Goal: Task Accomplishment & Management: Manage account settings

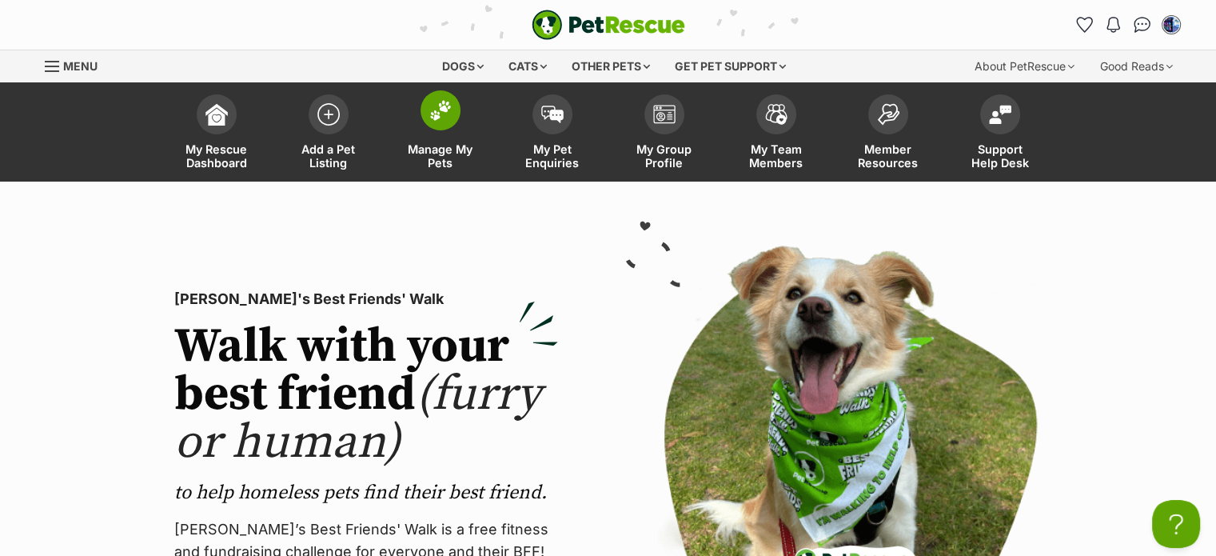
click at [441, 116] on img at bounding box center [440, 110] width 22 height 21
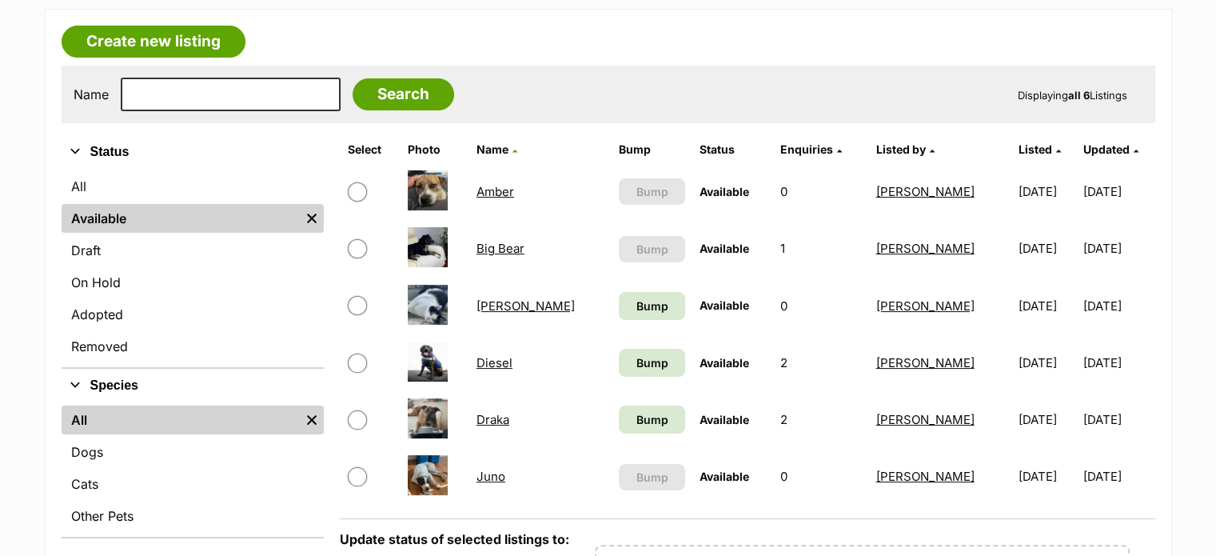
scroll to position [160, 0]
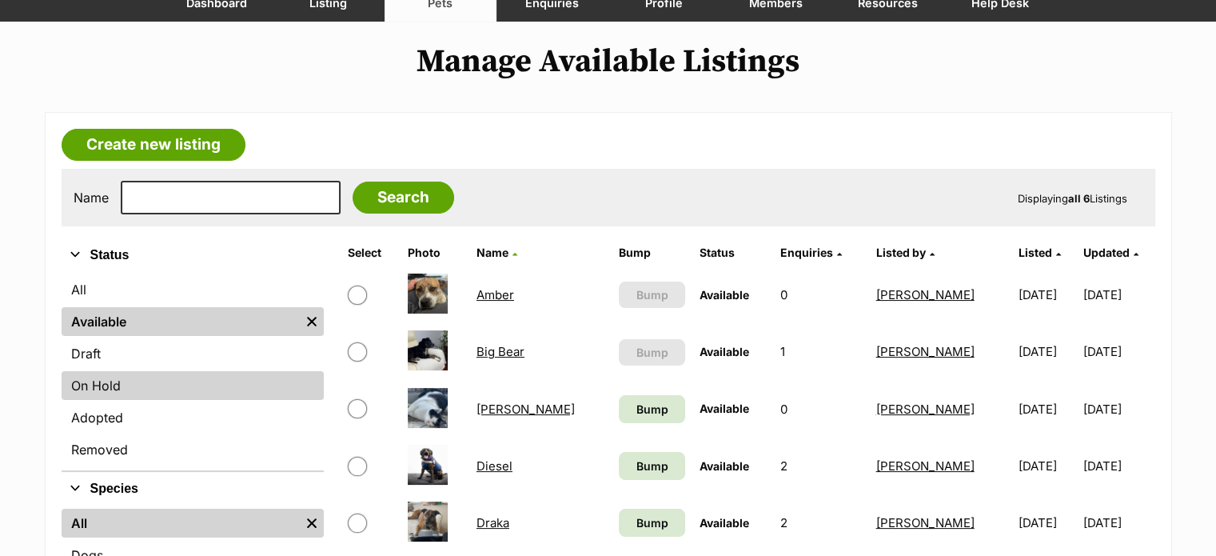
click at [109, 382] on link "On Hold" at bounding box center [193, 385] width 262 height 29
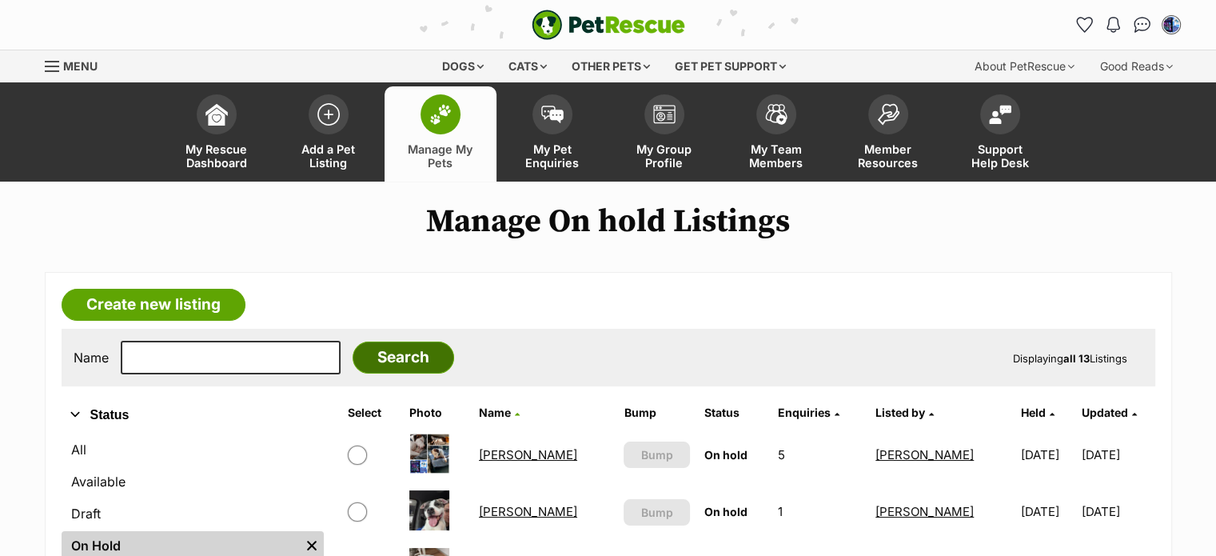
scroll to position [160, 0]
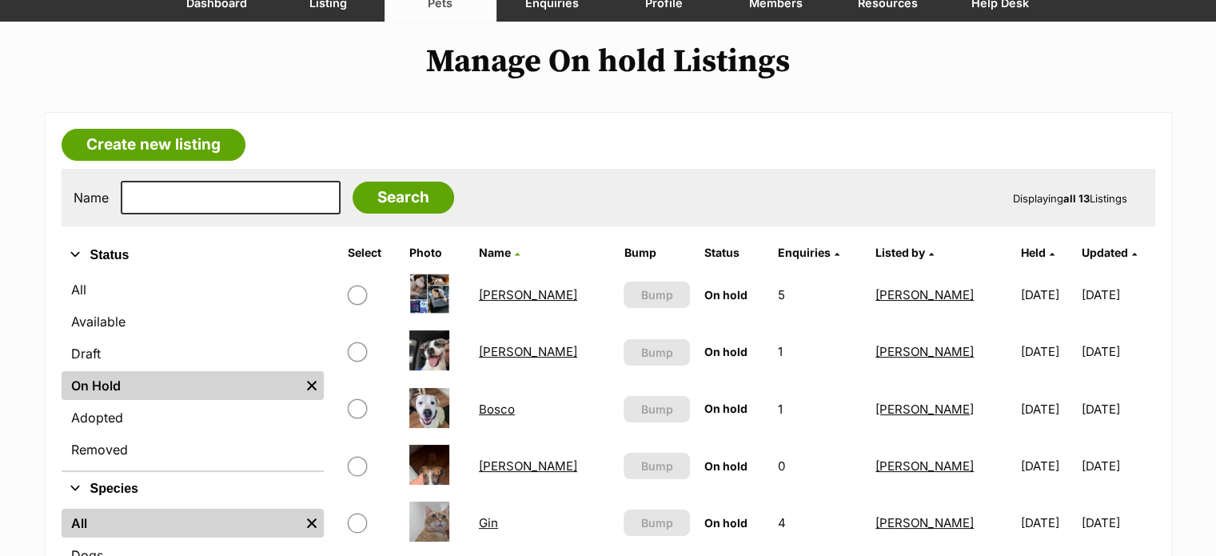
click at [506, 406] on link "Bosco" at bounding box center [497, 408] width 36 height 15
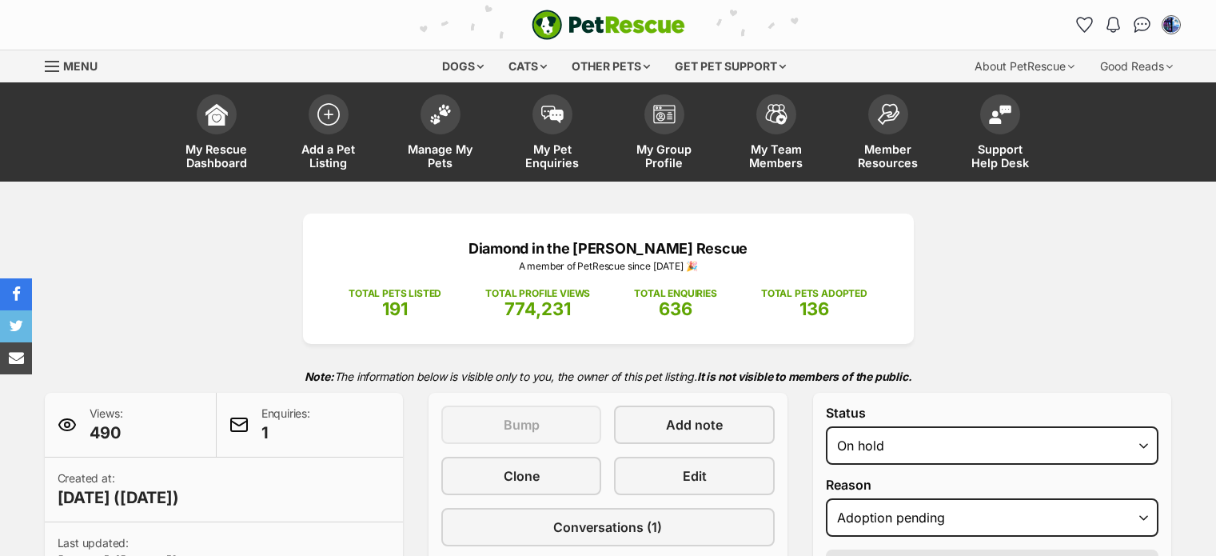
select select "adoption_pending"
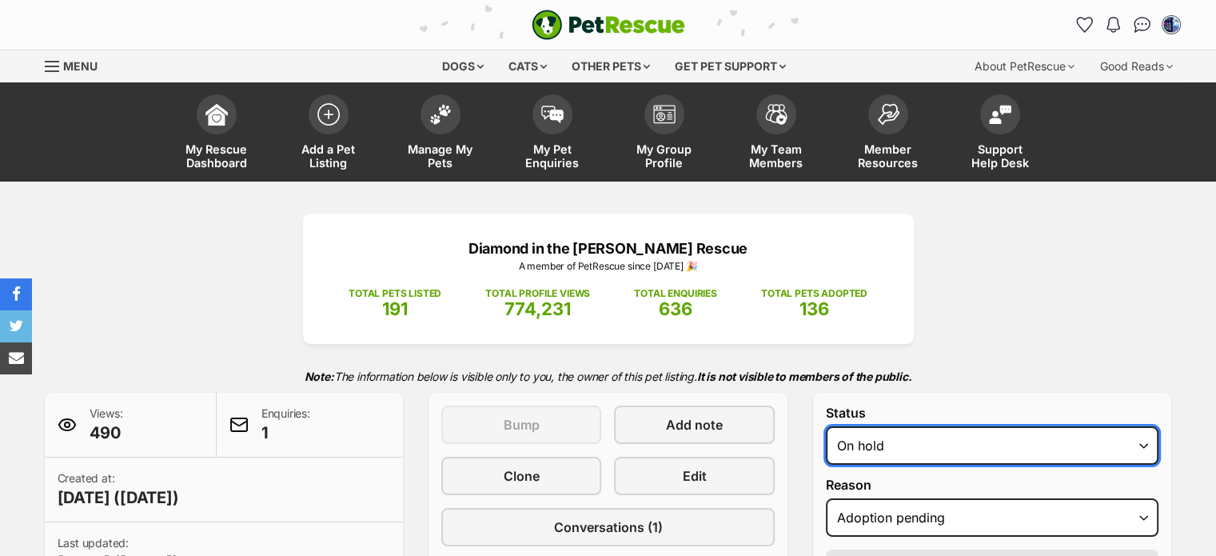
click at [1140, 442] on select "Draft - not available as listing has enquires Available On hold Adopted" at bounding box center [992, 445] width 333 height 38
select select "rehomed"
click at [826, 426] on select "Draft - not available as listing has enquires Available On hold Adopted" at bounding box center [992, 445] width 333 height 38
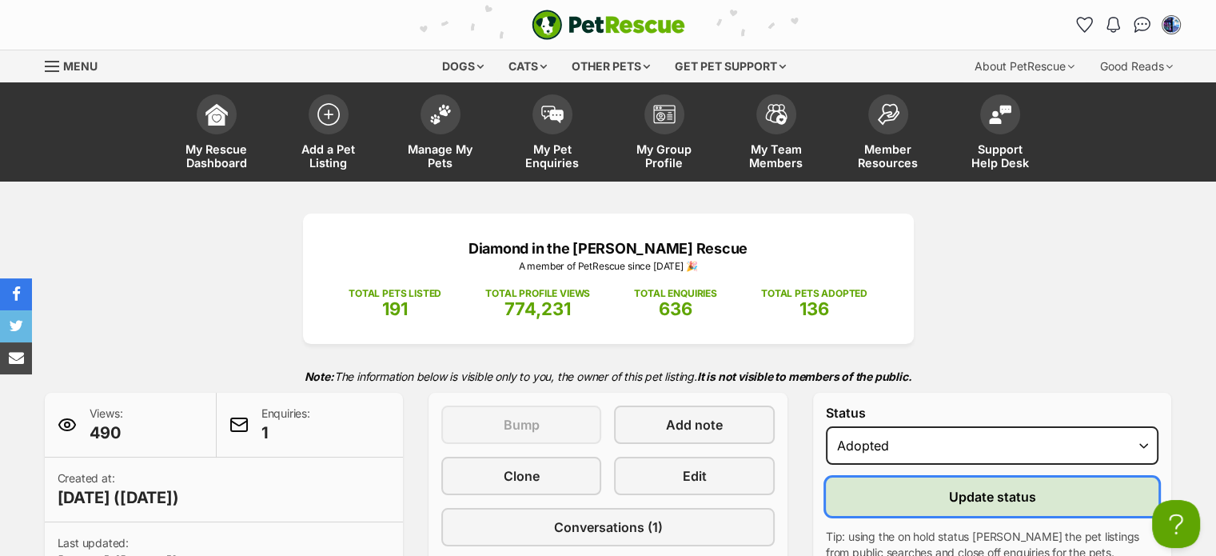
click at [987, 492] on span "Update status" at bounding box center [992, 496] width 87 height 19
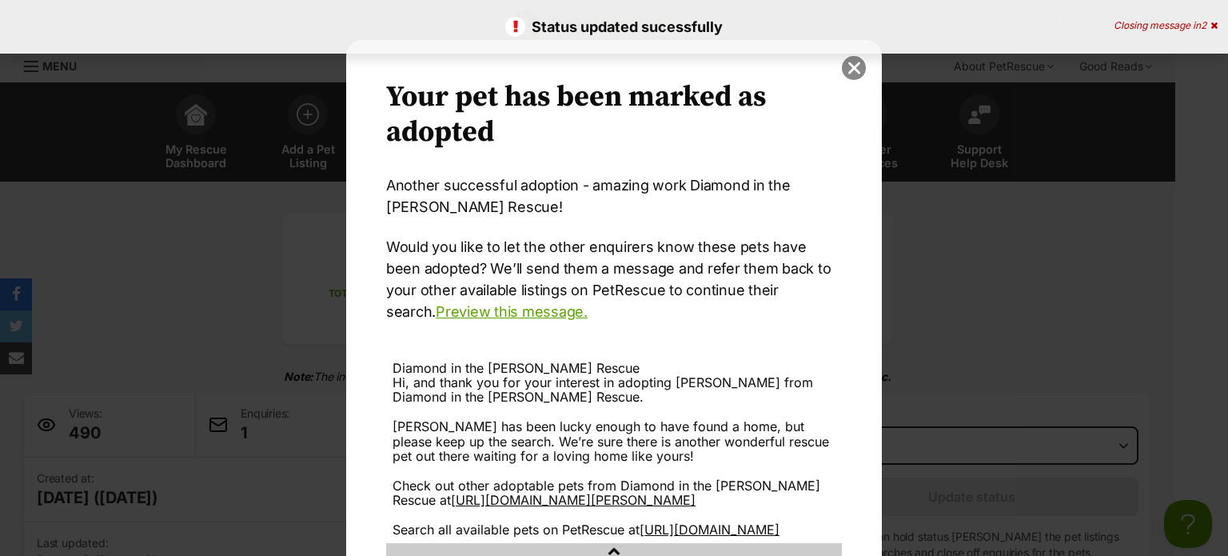
click at [844, 68] on button "close" at bounding box center [854, 68] width 24 height 24
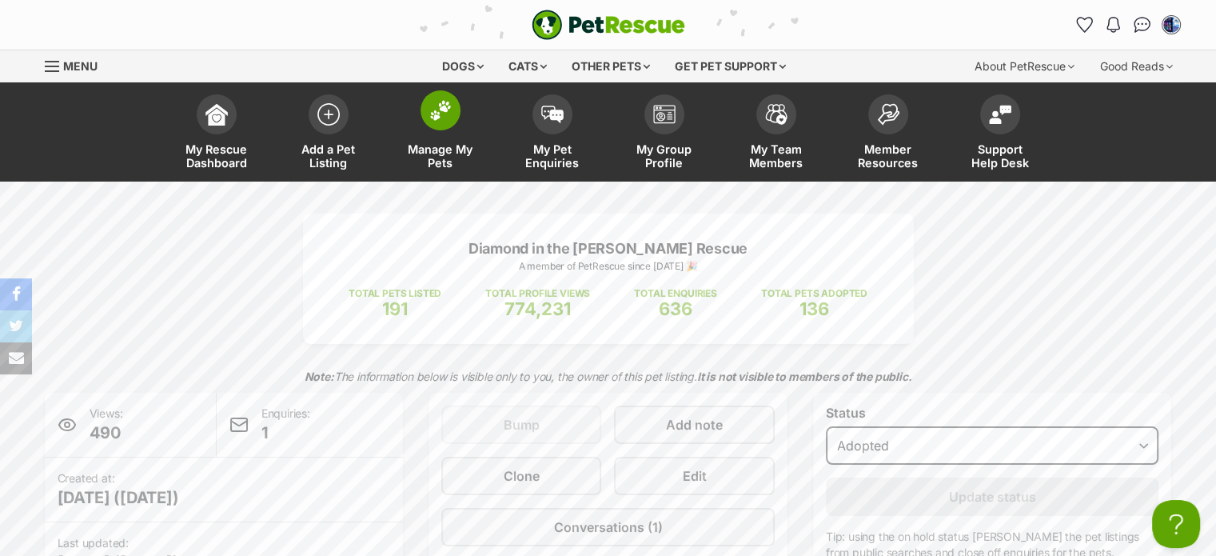
click at [452, 121] on span at bounding box center [441, 110] width 40 height 40
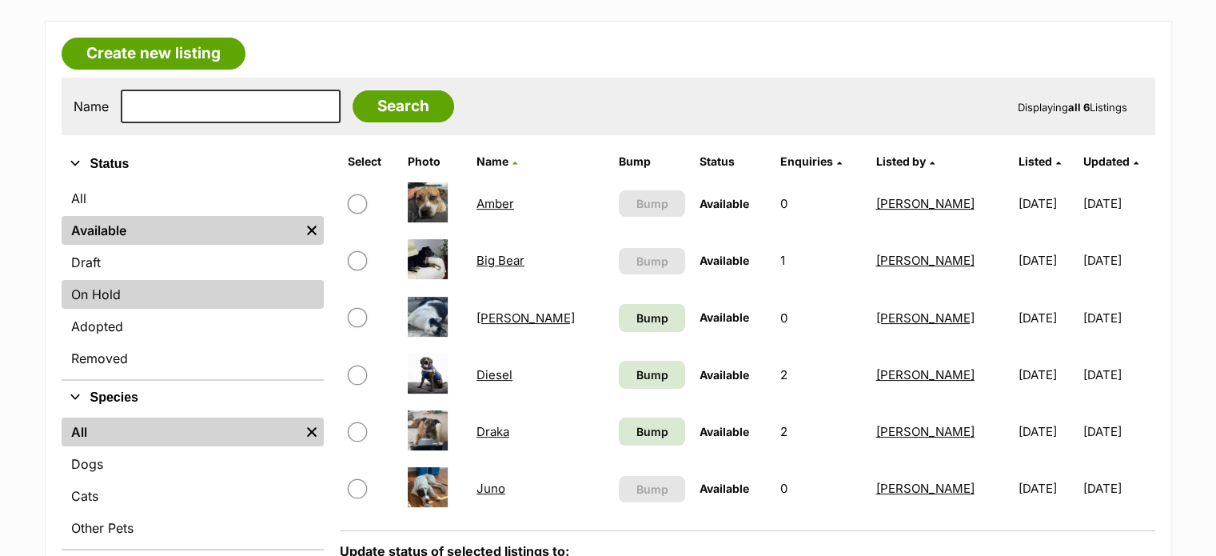
scroll to position [240, 0]
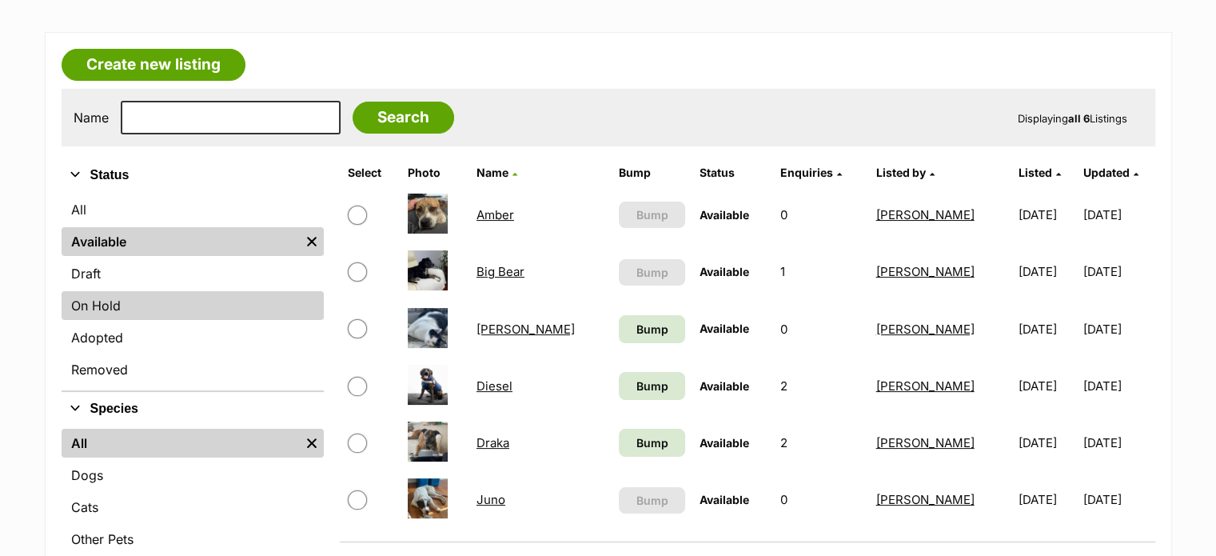
click at [125, 305] on link "On Hold" at bounding box center [193, 305] width 262 height 29
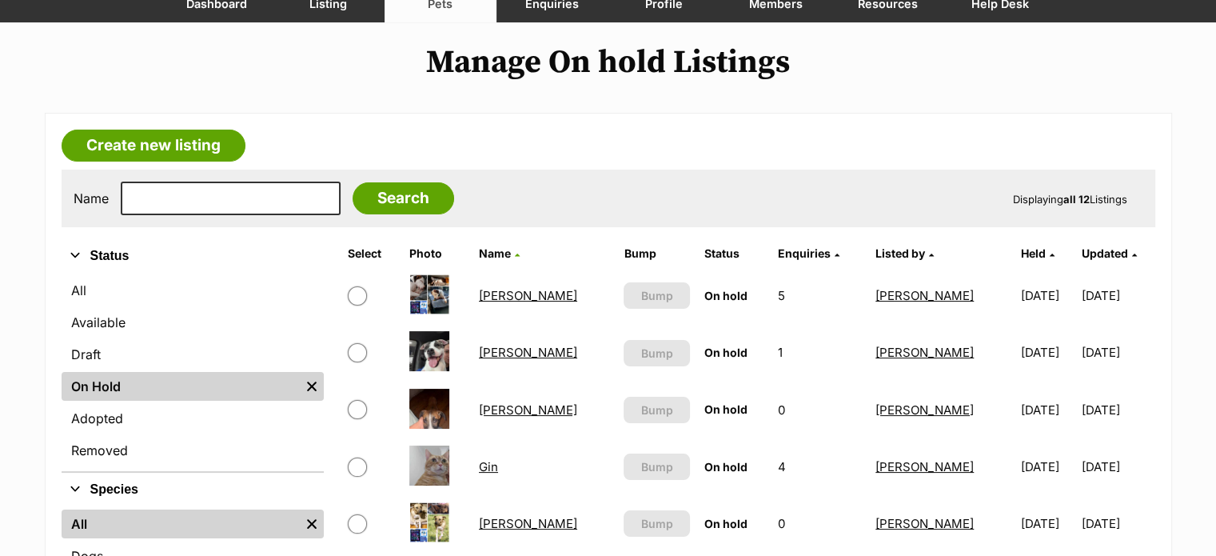
scroll to position [160, 0]
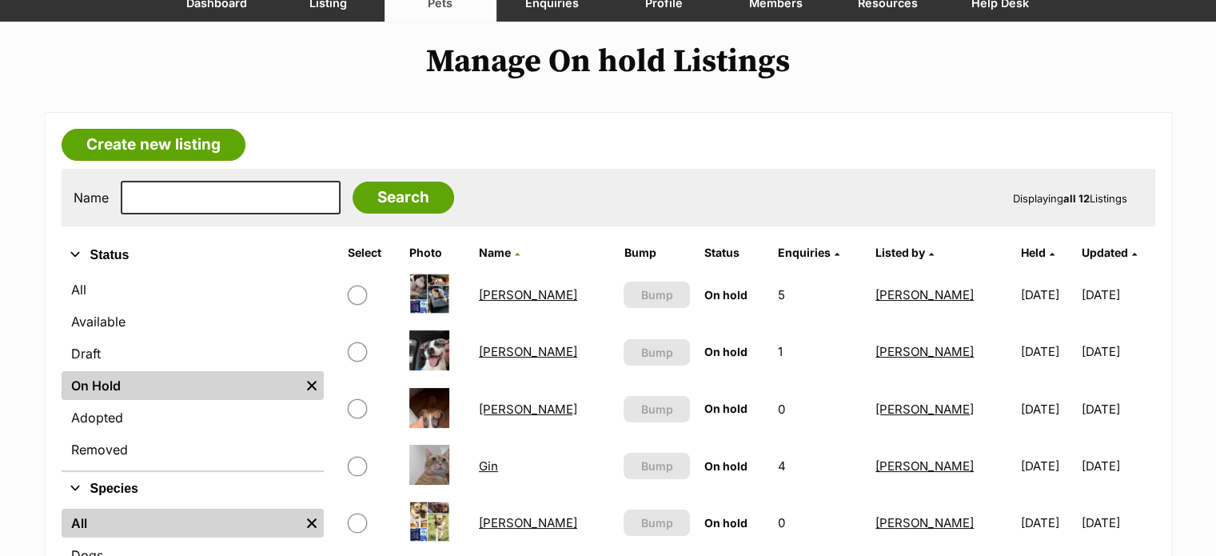
click at [502, 350] on link "[PERSON_NAME]" at bounding box center [528, 351] width 98 height 15
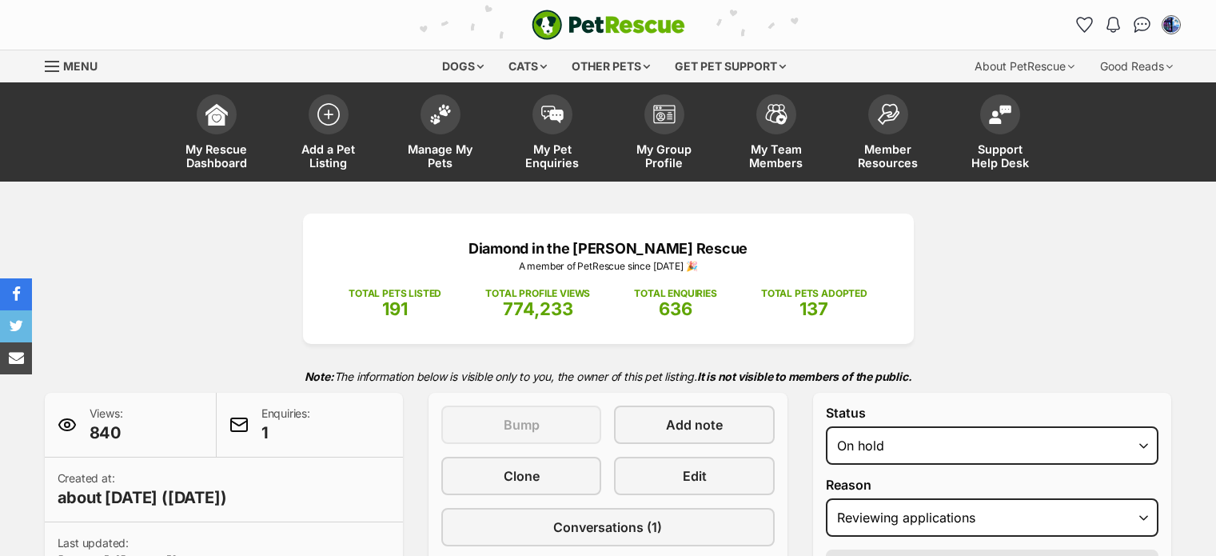
select select "reviewing_applications"
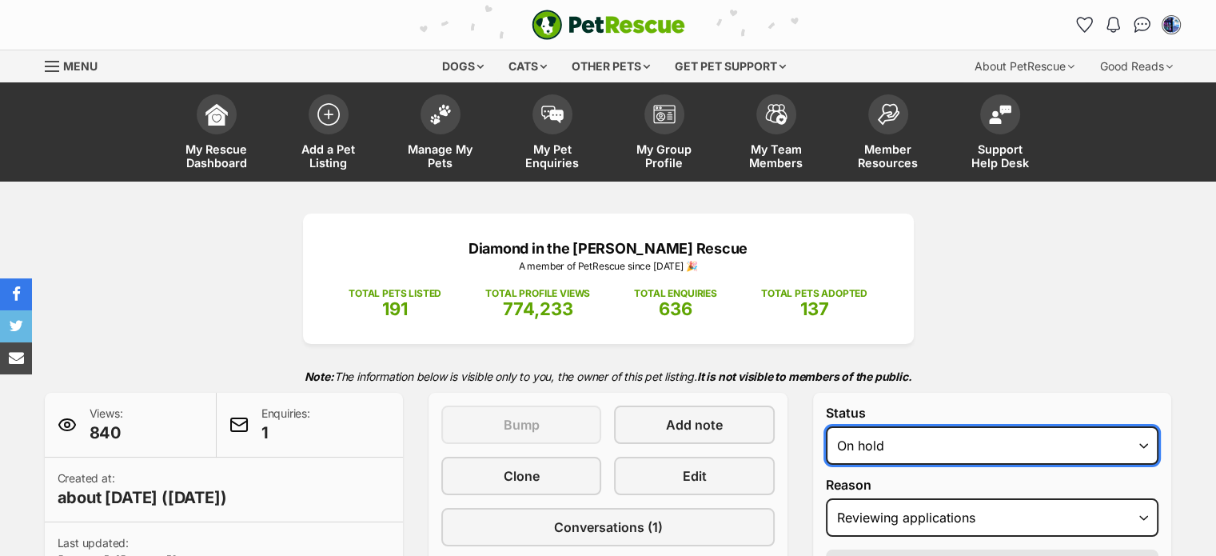
click at [1145, 443] on select "Draft - not available as listing has enquires Available On hold Adopted" at bounding box center [992, 445] width 333 height 38
select select "rehomed"
click at [826, 426] on select "Draft - not available as listing has enquires Available On hold Adopted" at bounding box center [992, 445] width 333 height 38
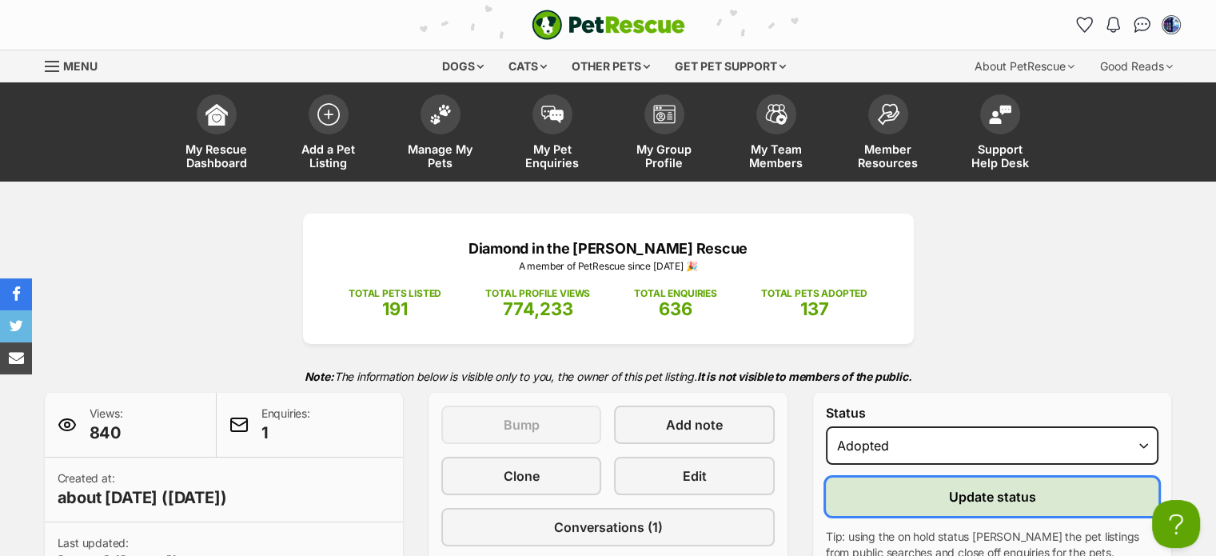
click at [975, 492] on span "Update status" at bounding box center [992, 496] width 87 height 19
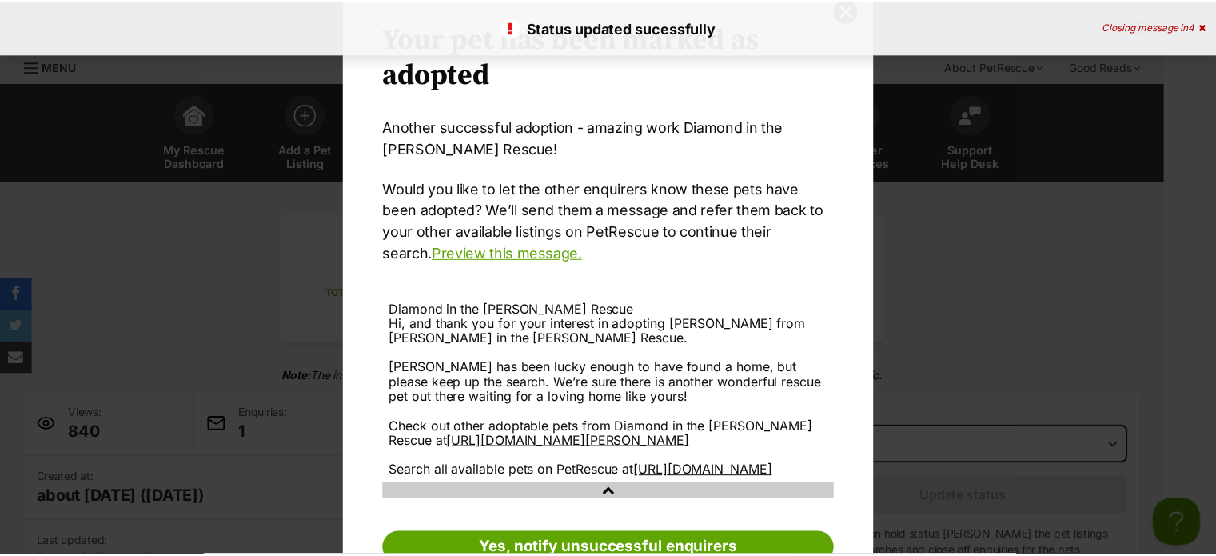
scroll to position [159, 0]
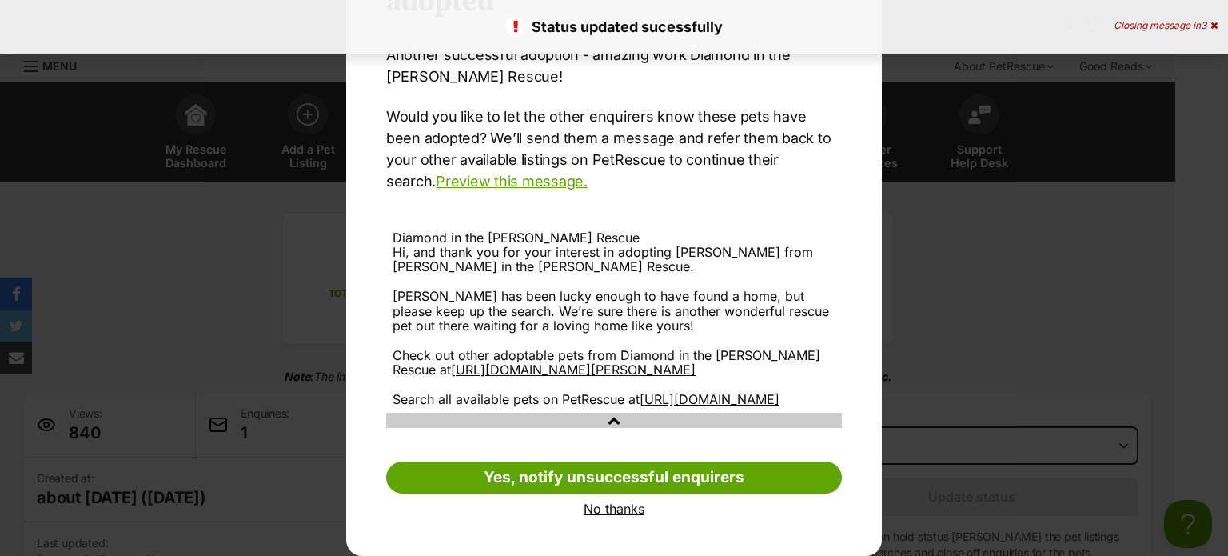
click at [604, 507] on link "No thanks" at bounding box center [614, 508] width 456 height 14
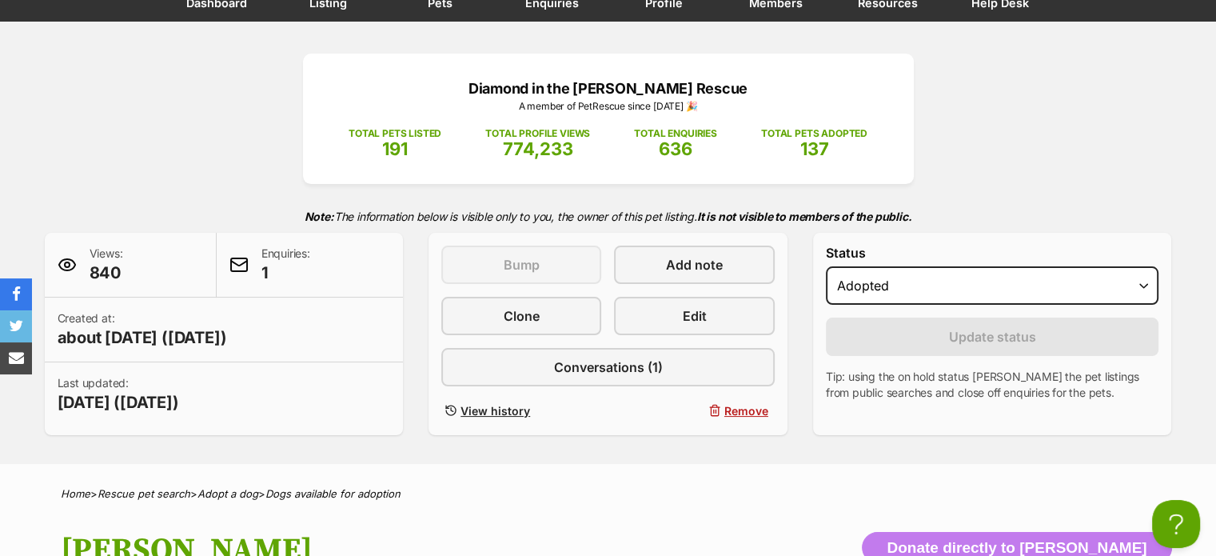
scroll to position [0, 0]
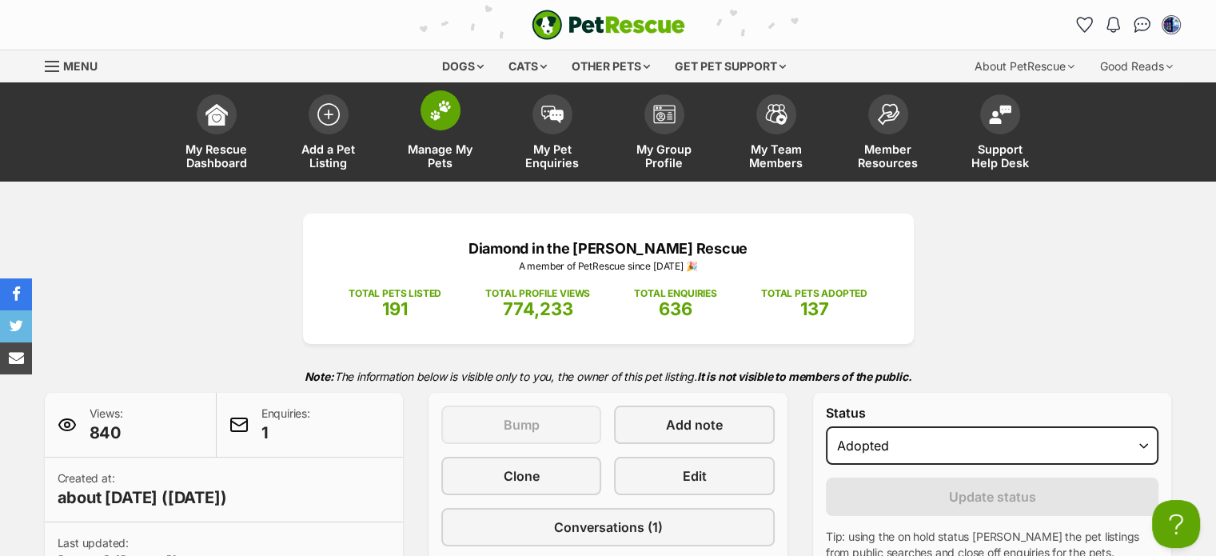
click at [437, 104] on img at bounding box center [440, 110] width 22 height 21
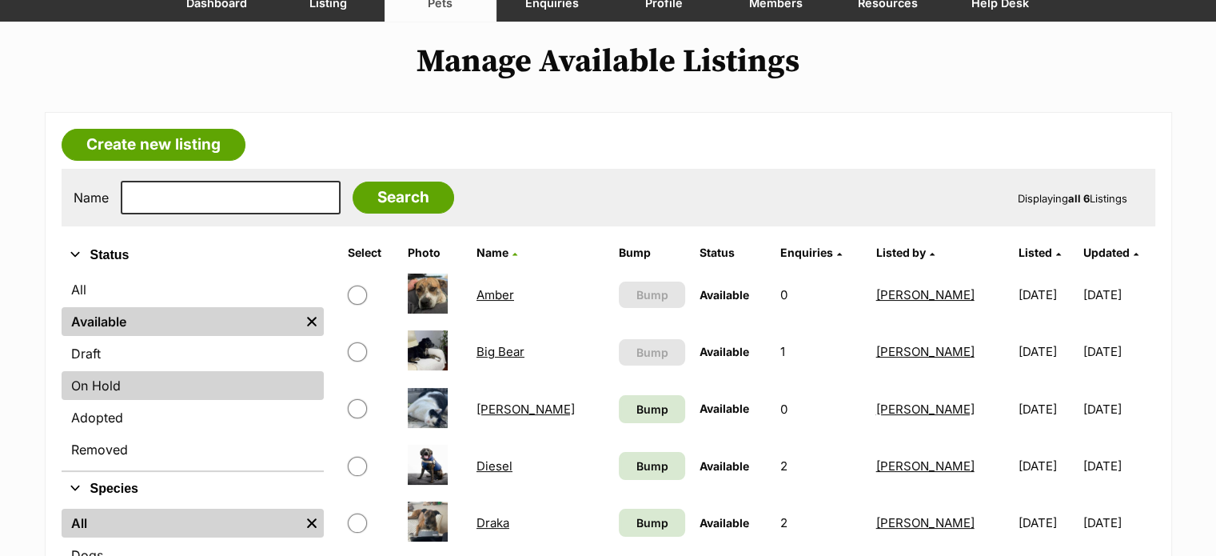
click at [113, 386] on link "On Hold" at bounding box center [193, 385] width 262 height 29
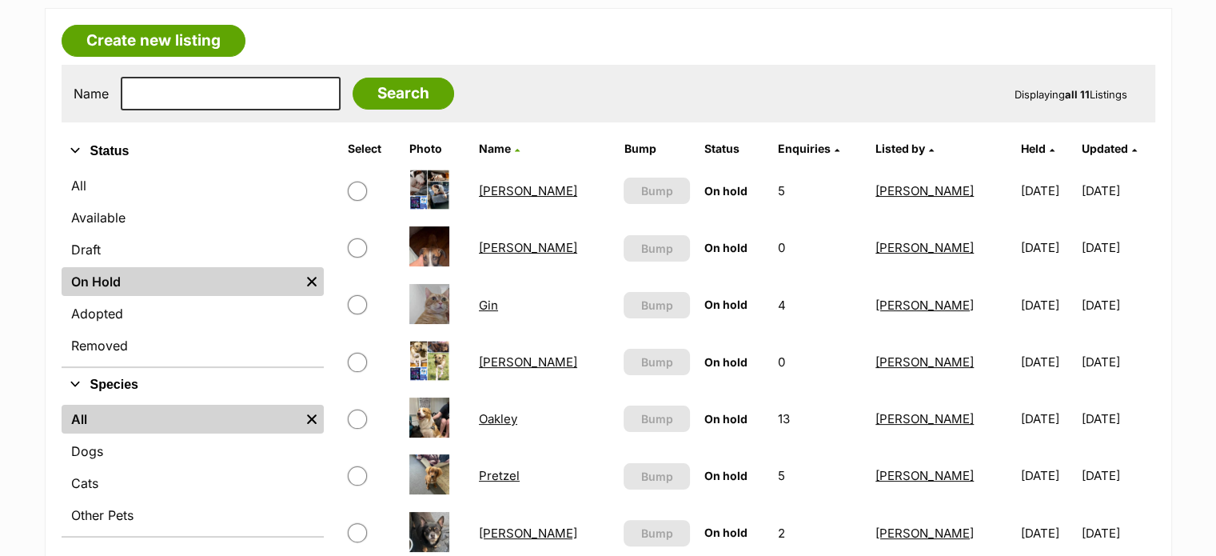
scroll to position [240, 0]
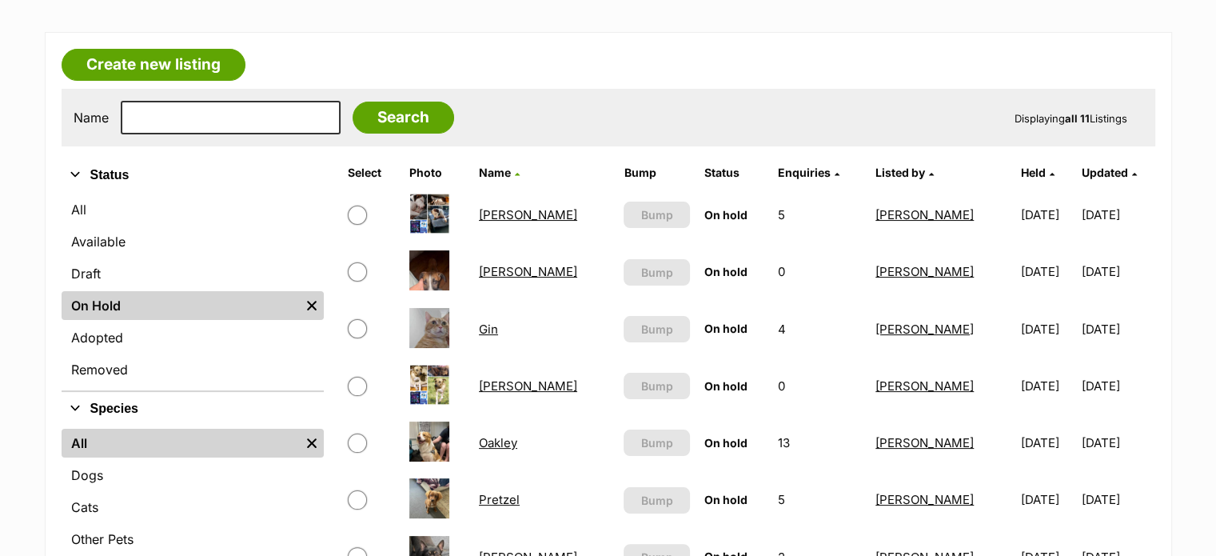
click at [508, 266] on link "[PERSON_NAME]" at bounding box center [528, 271] width 98 height 15
click at [505, 269] on link "[PERSON_NAME]" at bounding box center [528, 271] width 98 height 15
click at [497, 325] on link "Gin" at bounding box center [488, 328] width 19 height 15
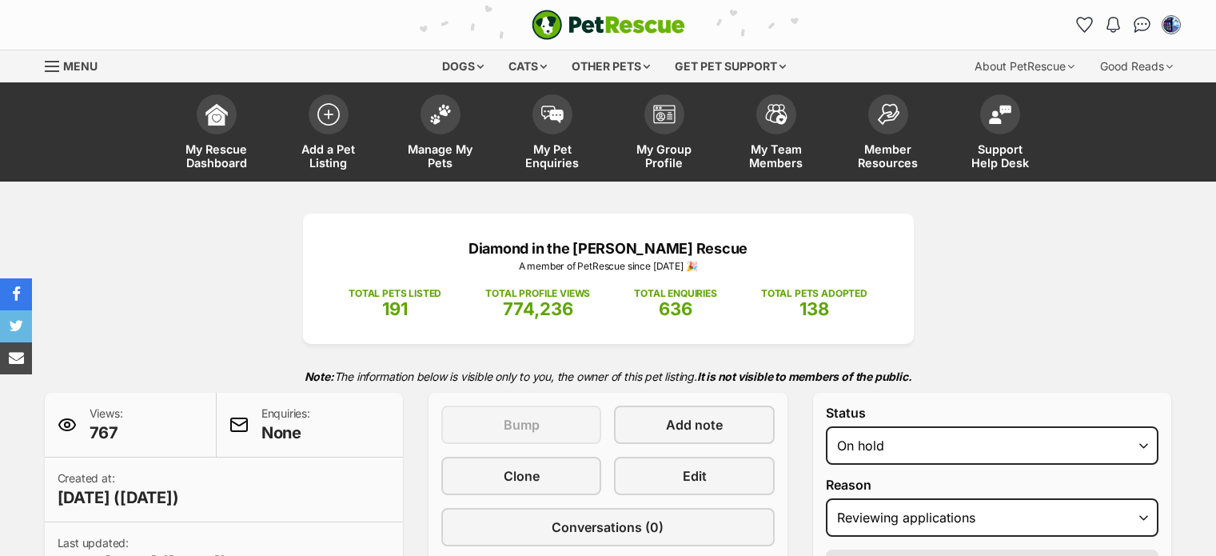
select select "reviewing_applications"
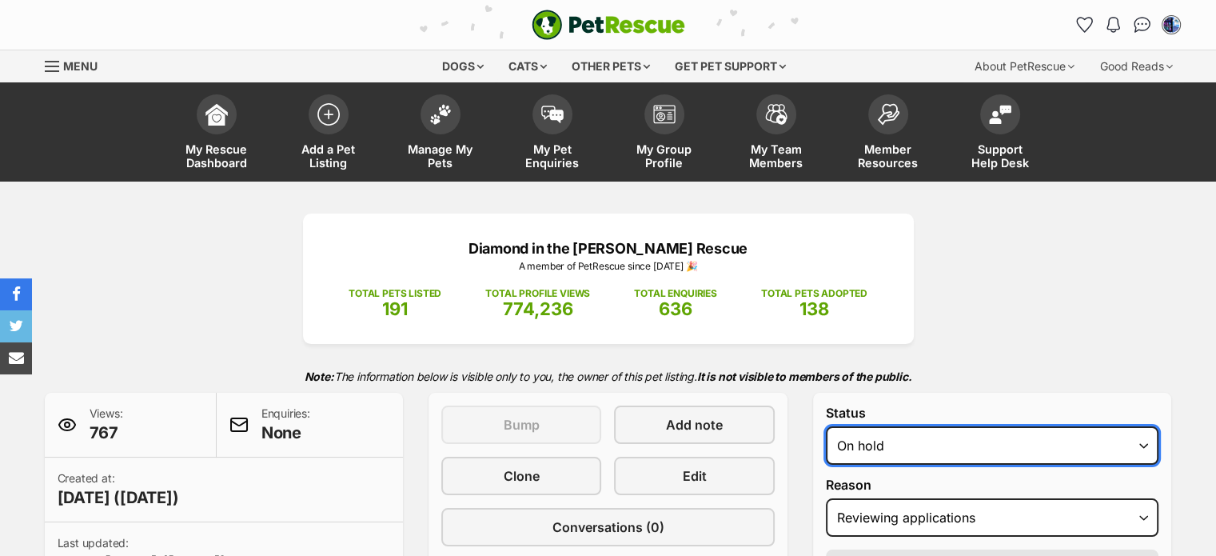
click at [1144, 444] on select "Draft Available On hold Adopted" at bounding box center [992, 445] width 333 height 38
select select "rehomed"
click at [826, 426] on select "Draft Available On hold Adopted" at bounding box center [992, 445] width 333 height 38
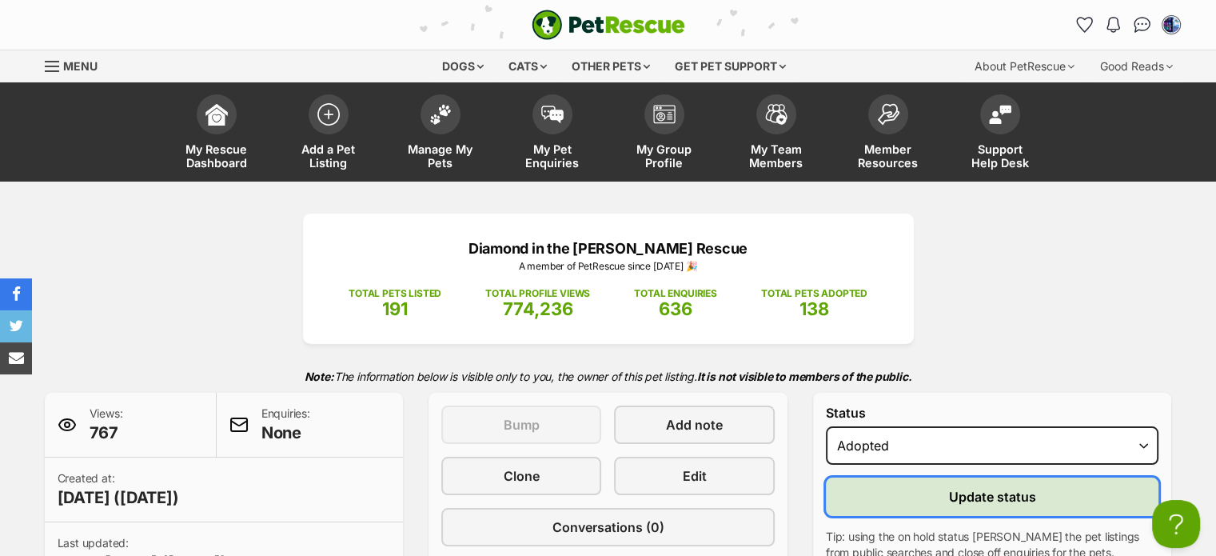
click at [949, 492] on span "Update status" at bounding box center [992, 496] width 87 height 19
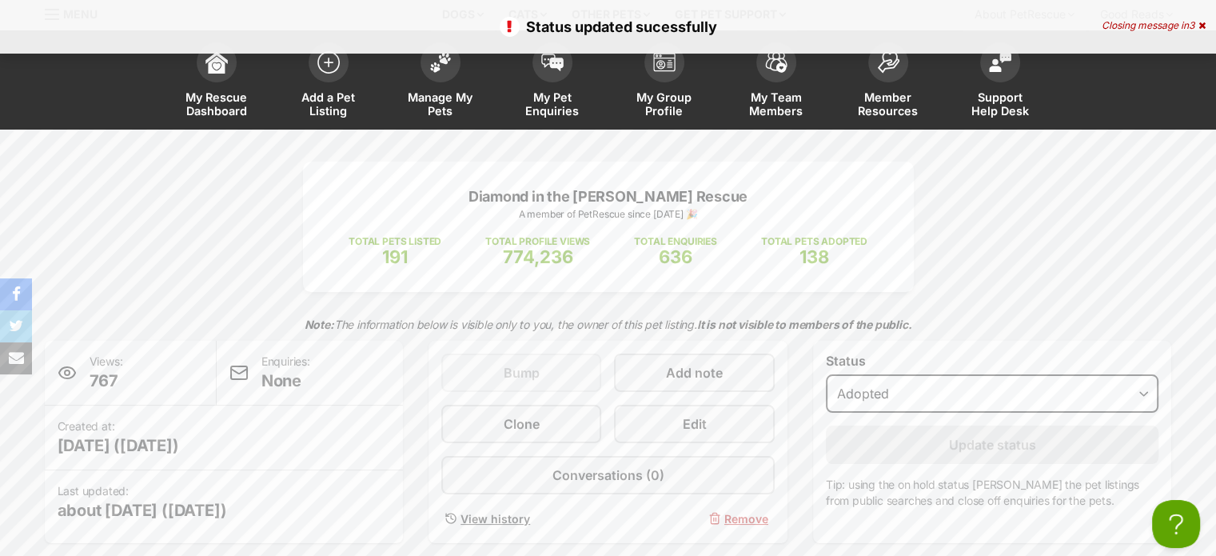
scroll to position [80, 0]
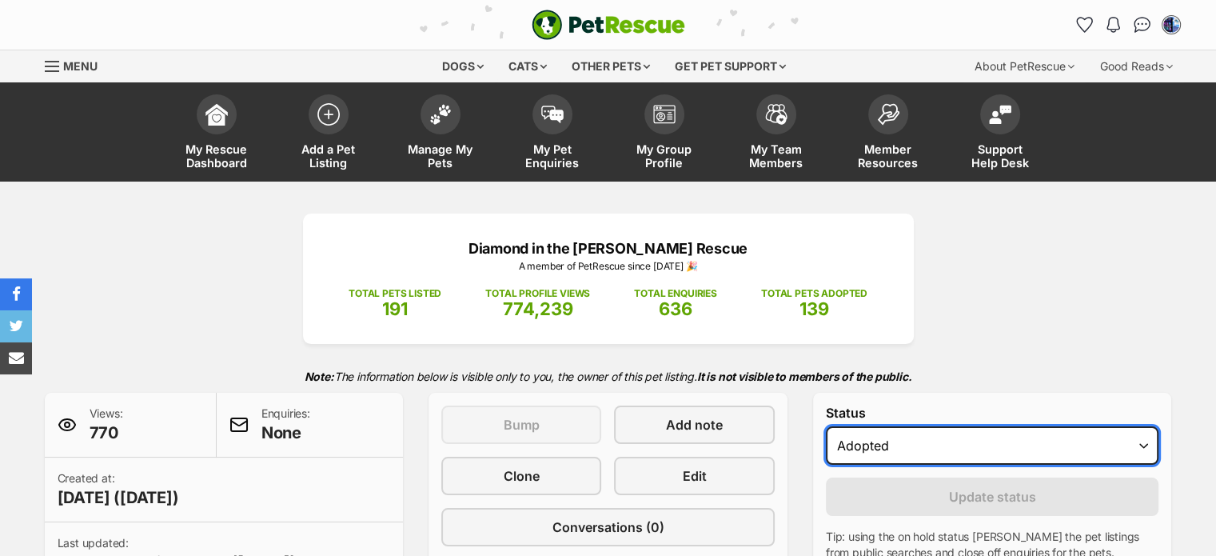
click at [1142, 447] on select "Draft Available On hold Adopted" at bounding box center [992, 445] width 333 height 38
click at [826, 426] on select "Draft Available On hold Adopted" at bounding box center [992, 445] width 333 height 38
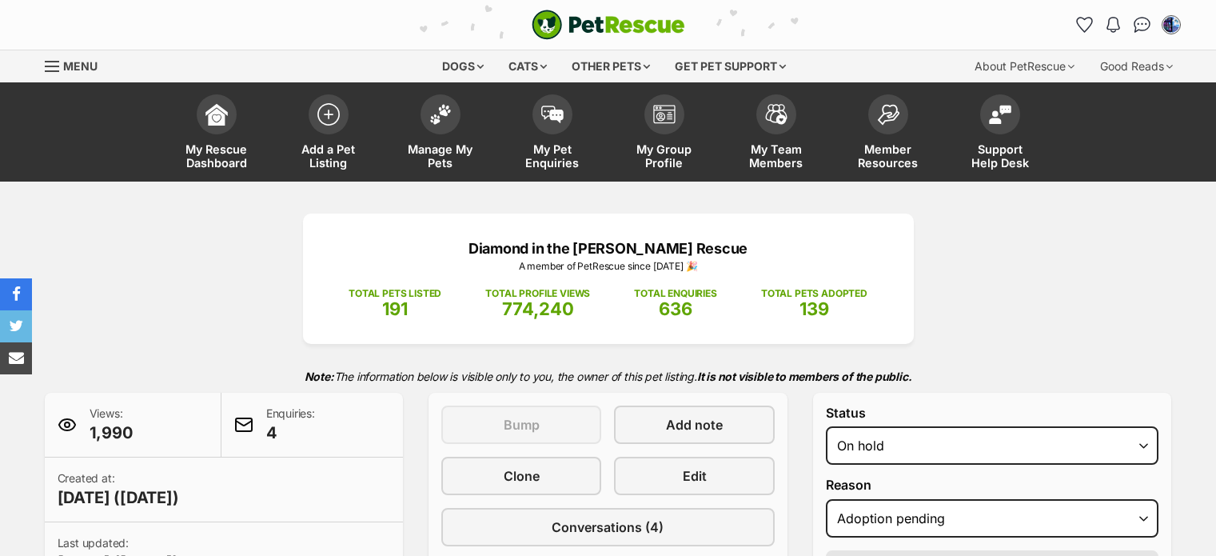
select select "adoption_pending"
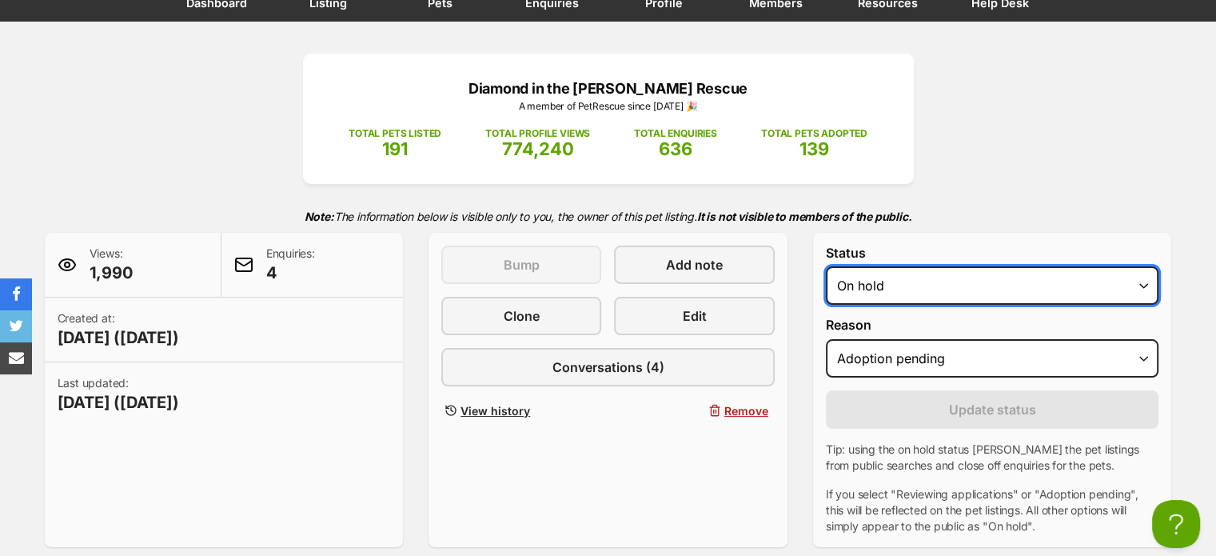
click at [1138, 285] on select "Draft - not available as listing has enquires Available On hold Adopted" at bounding box center [992, 285] width 333 height 38
select select "rehomed"
click at [826, 266] on select "Draft - not available as listing has enquires Available On hold Adopted" at bounding box center [992, 285] width 333 height 38
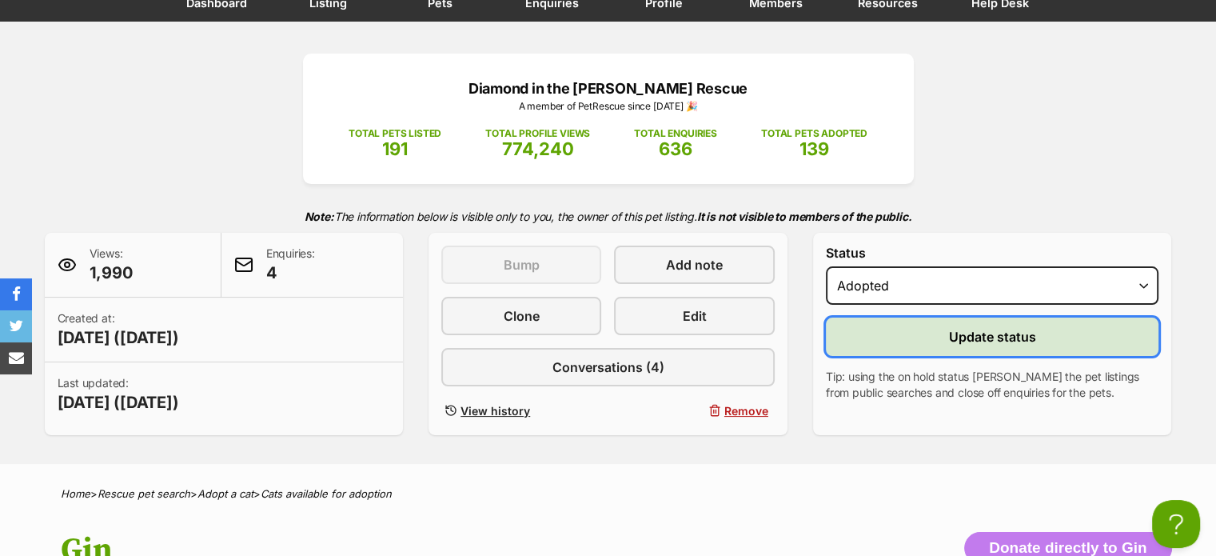
click at [974, 332] on span "Update status" at bounding box center [992, 336] width 87 height 19
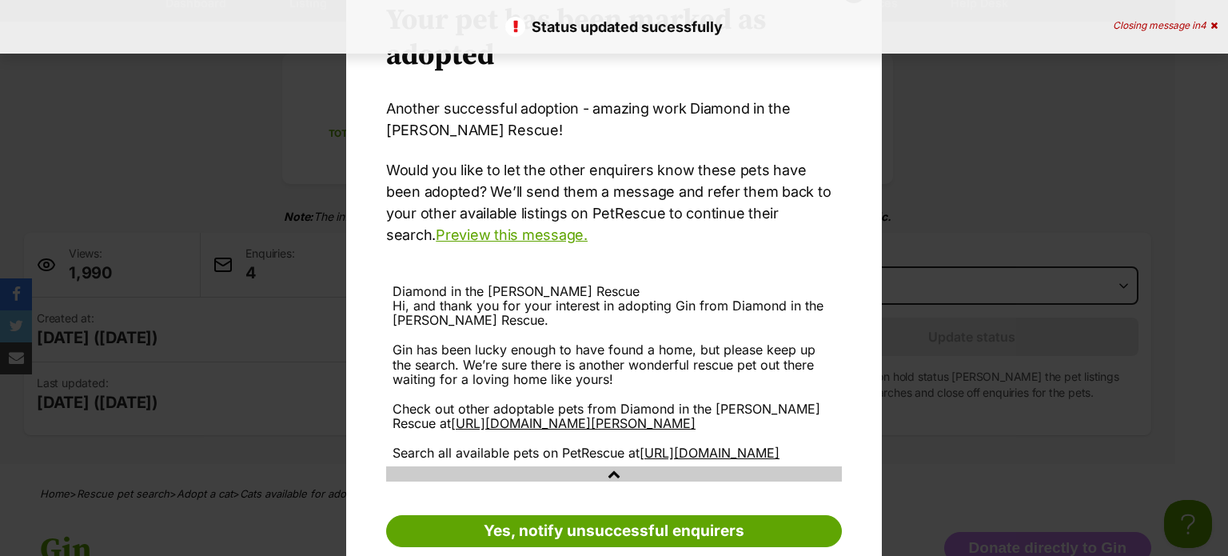
scroll to position [159, 0]
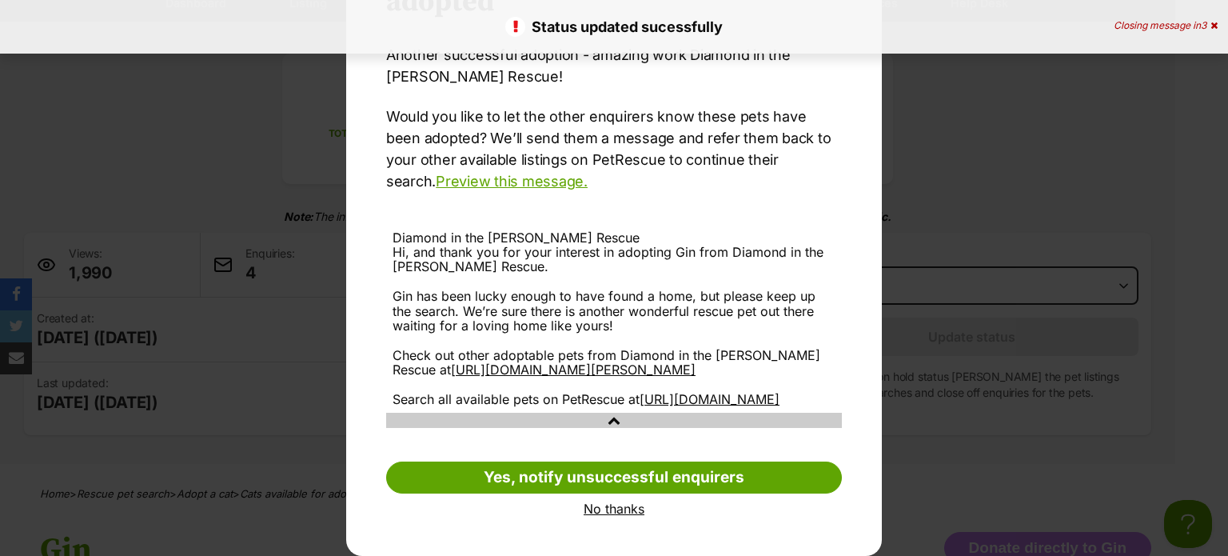
click at [604, 510] on link "No thanks" at bounding box center [614, 508] width 456 height 14
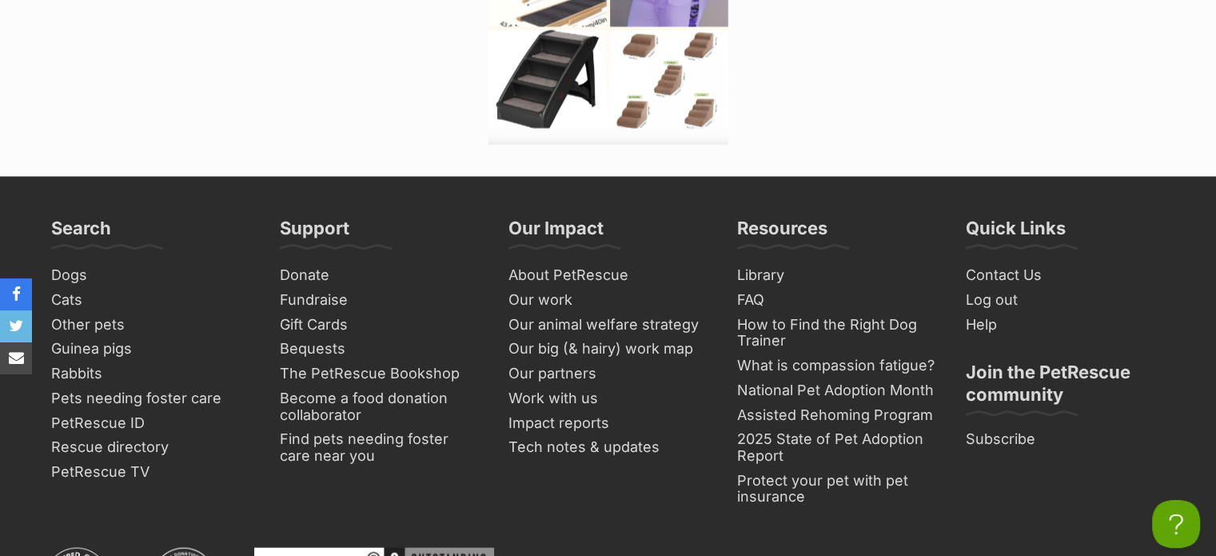
scroll to position [3358, 0]
